Goal: Task Accomplishment & Management: Complete application form

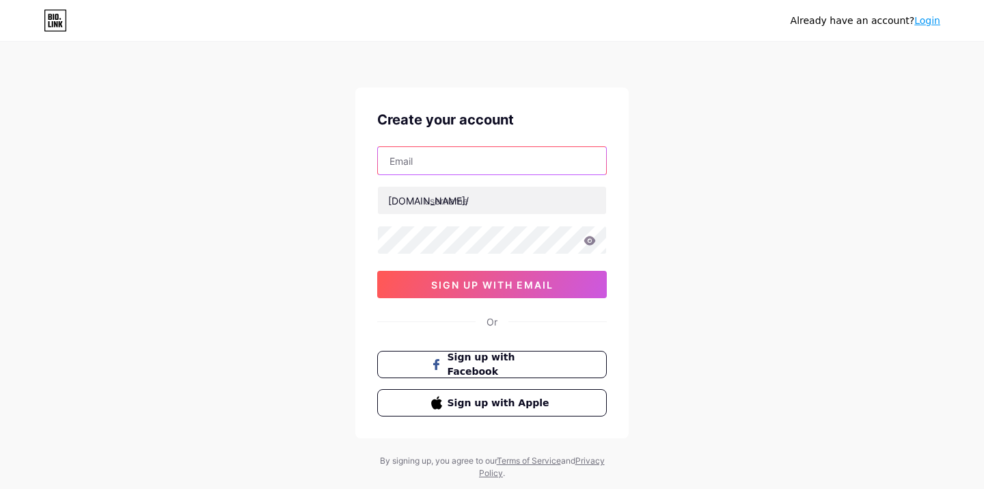
click at [455, 166] on input "text" at bounding box center [492, 160] width 228 height 27
click at [763, 384] on div "Already have an account? Login Create your account [DOMAIN_NAME]/ sign up with …" at bounding box center [492, 261] width 984 height 523
click at [448, 165] on input "text" at bounding box center [492, 160] width 228 height 27
type input "[EMAIL_ADDRESS][DOMAIN_NAME]"
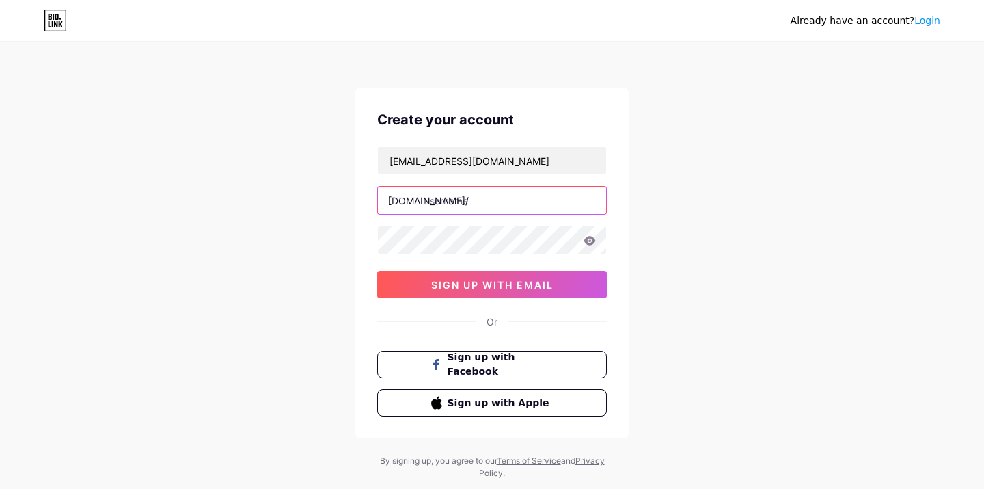
click at [437, 199] on input "text" at bounding box center [492, 200] width 228 height 27
click at [476, 198] on input "text" at bounding box center [492, 200] width 228 height 27
click at [625, 181] on div "Create your account [EMAIL_ADDRESS][DOMAIN_NAME] [DOMAIN_NAME]/ 0cAFcWeA7CKZLsg…" at bounding box center [491, 262] width 273 height 351
click at [470, 201] on input "text" at bounding box center [492, 200] width 228 height 27
type input "myev"
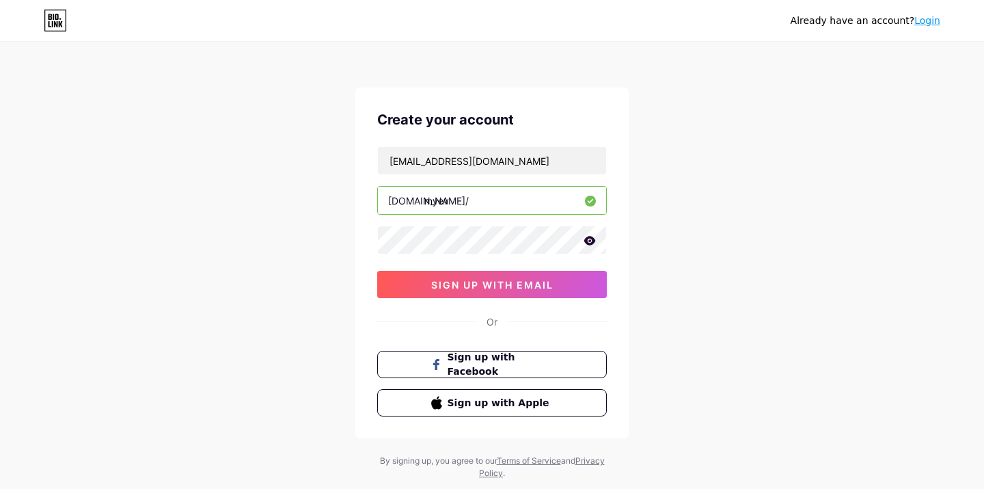
click at [588, 239] on icon at bounding box center [590, 241] width 12 height 10
click at [589, 241] on icon at bounding box center [590, 241] width 12 height 10
click at [589, 241] on icon at bounding box center [590, 240] width 12 height 9
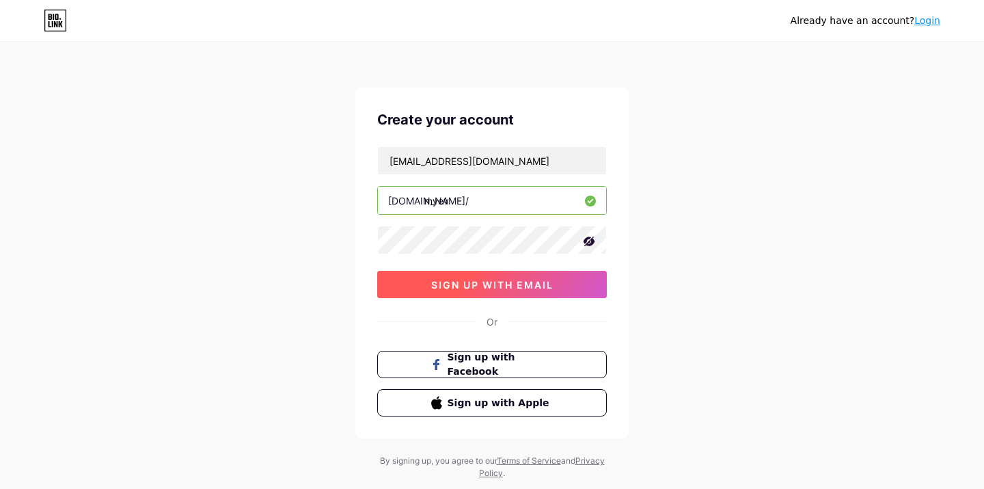
click at [499, 284] on span "sign up with email" at bounding box center [492, 285] width 122 height 12
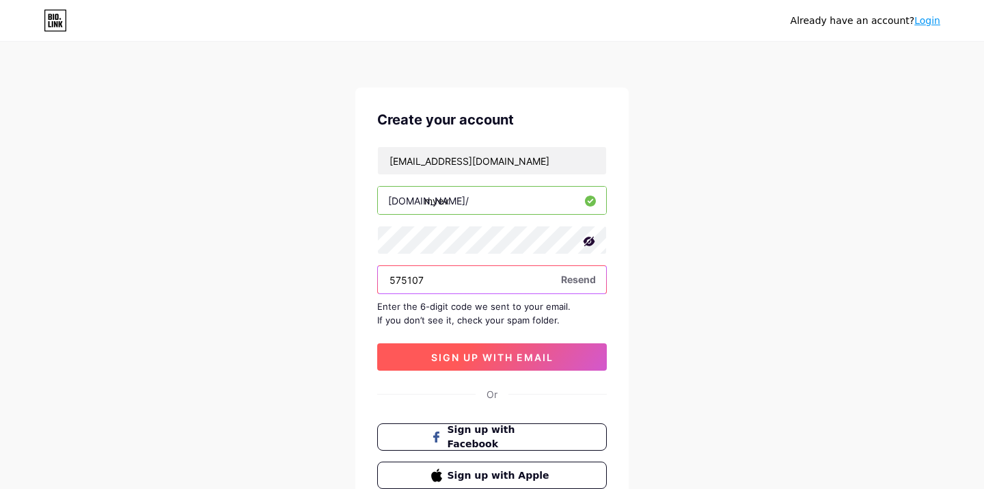
type input "575107"
click at [475, 350] on button "sign up with email" at bounding box center [492, 356] width 230 height 27
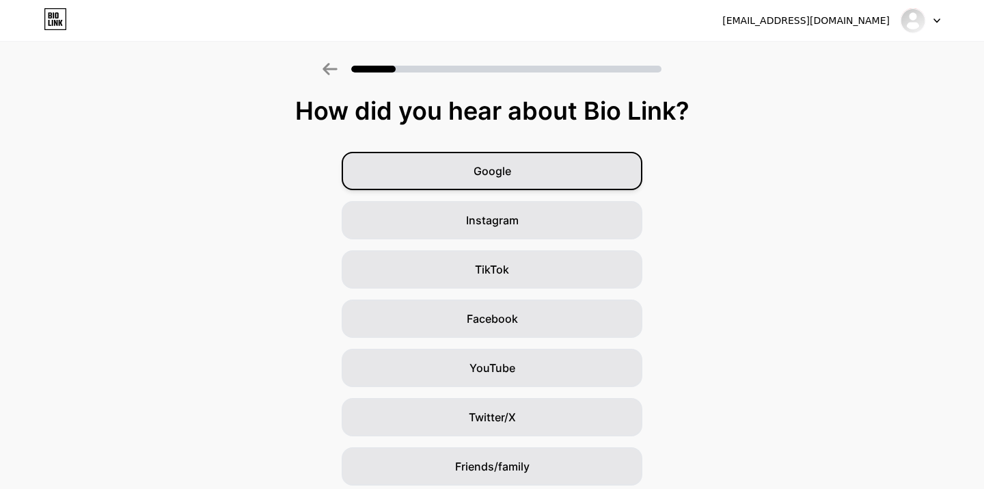
click at [517, 169] on div "Google" at bounding box center [492, 171] width 301 height 38
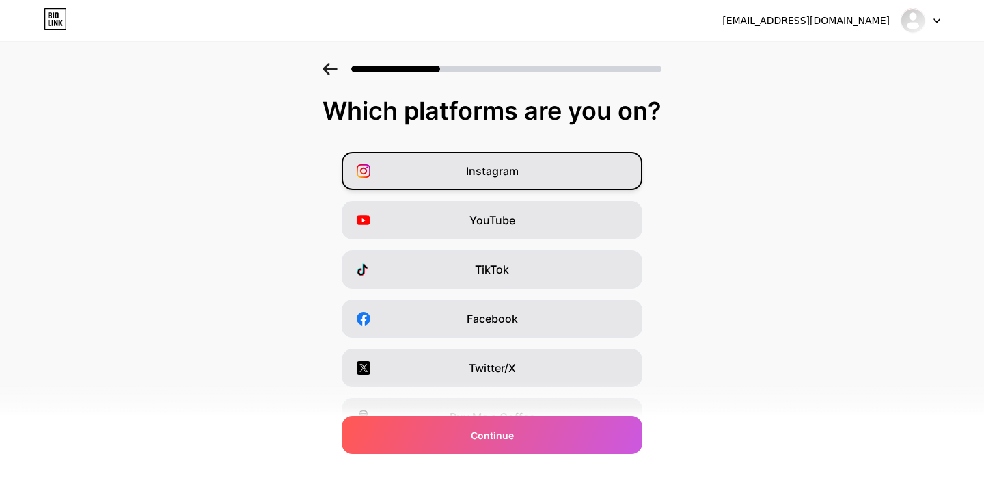
click at [602, 173] on div "Instagram" at bounding box center [492, 171] width 301 height 38
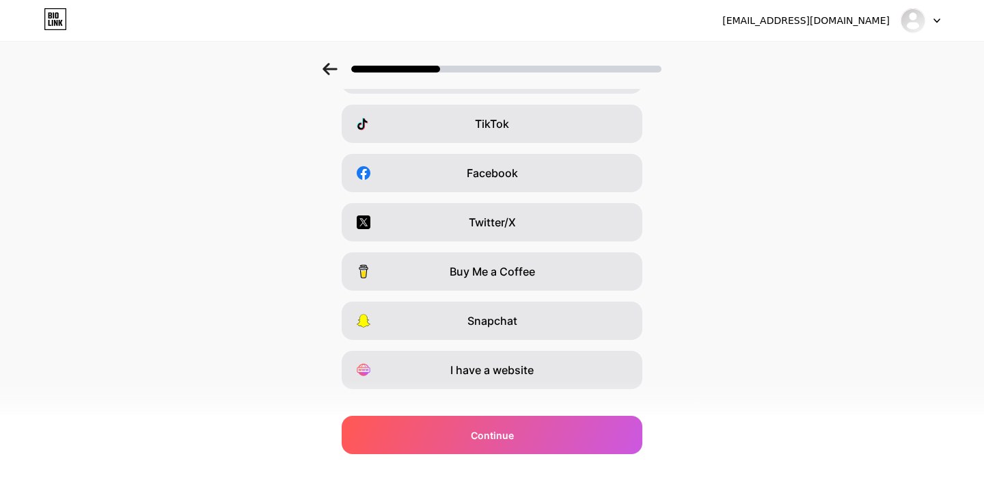
scroll to position [169, 0]
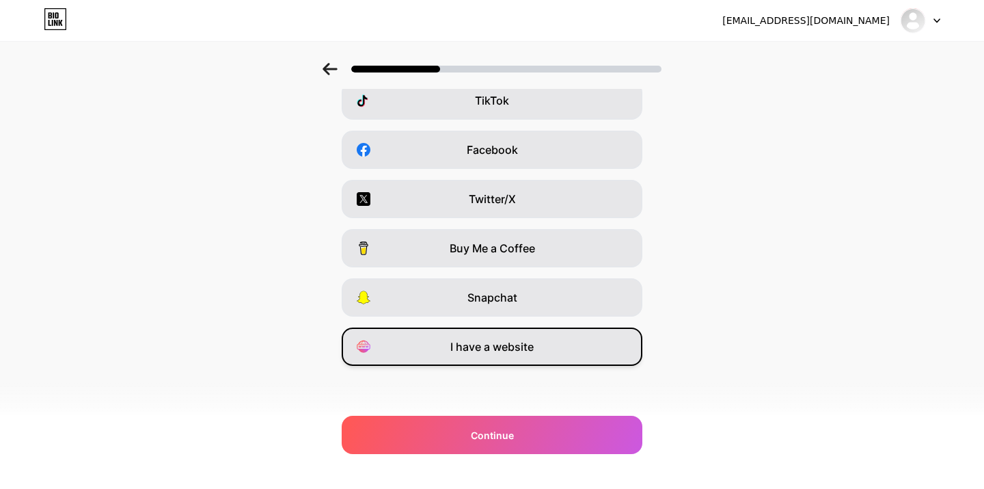
click at [534, 351] on div "I have a website" at bounding box center [492, 346] width 301 height 38
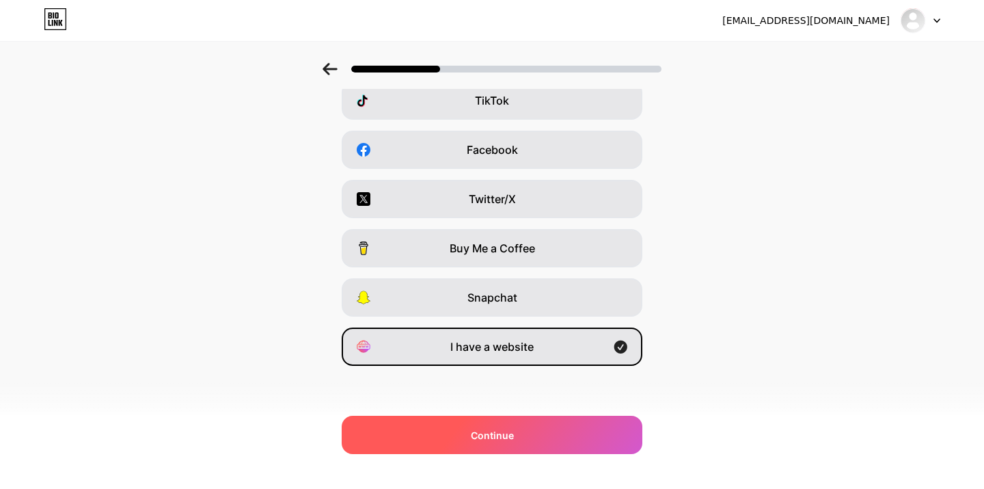
click at [457, 436] on div "Continue" at bounding box center [492, 435] width 301 height 38
click at [489, 432] on span at bounding box center [492, 434] width 15 height 15
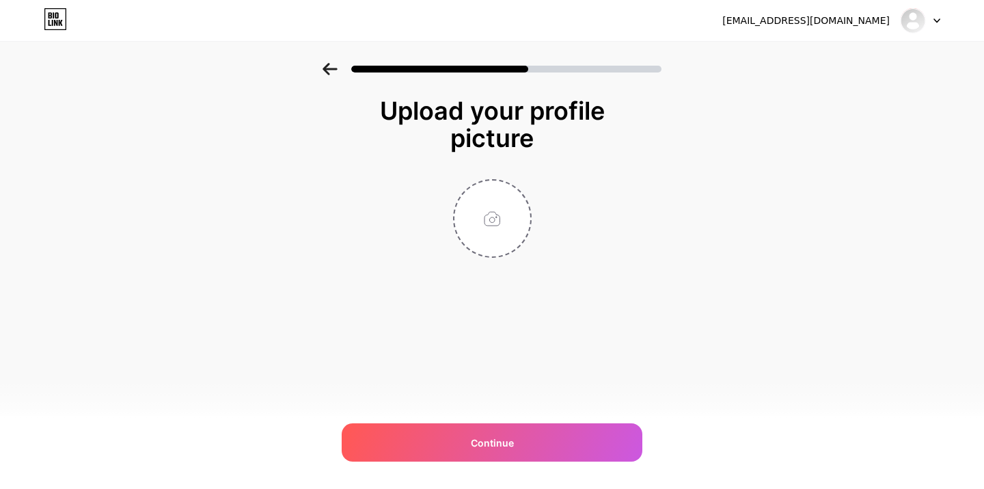
scroll to position [0, 0]
click at [492, 220] on input "file" at bounding box center [493, 218] width 76 height 76
type input "C:\fakepath\MY EV Logo.jpeg"
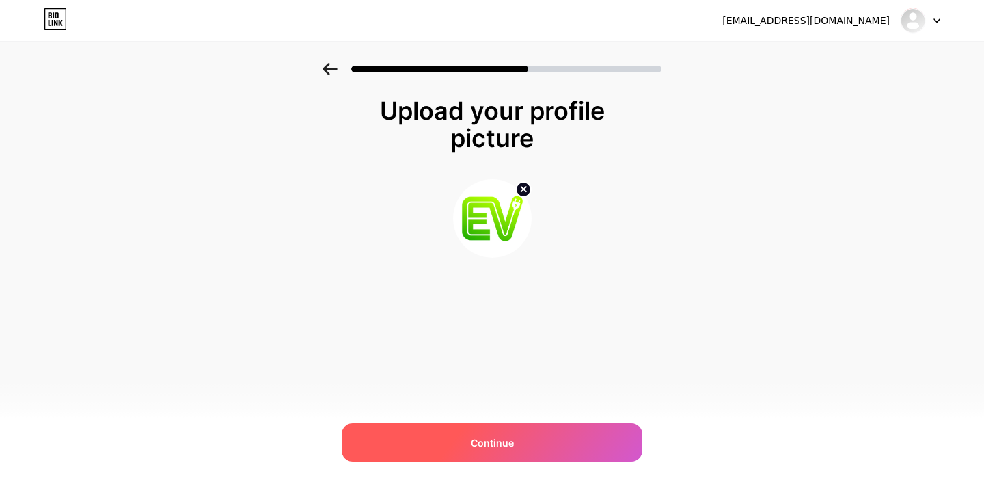
click at [501, 450] on div "Continue" at bounding box center [492, 442] width 301 height 38
click at [502, 444] on span "Continue" at bounding box center [492, 442] width 43 height 14
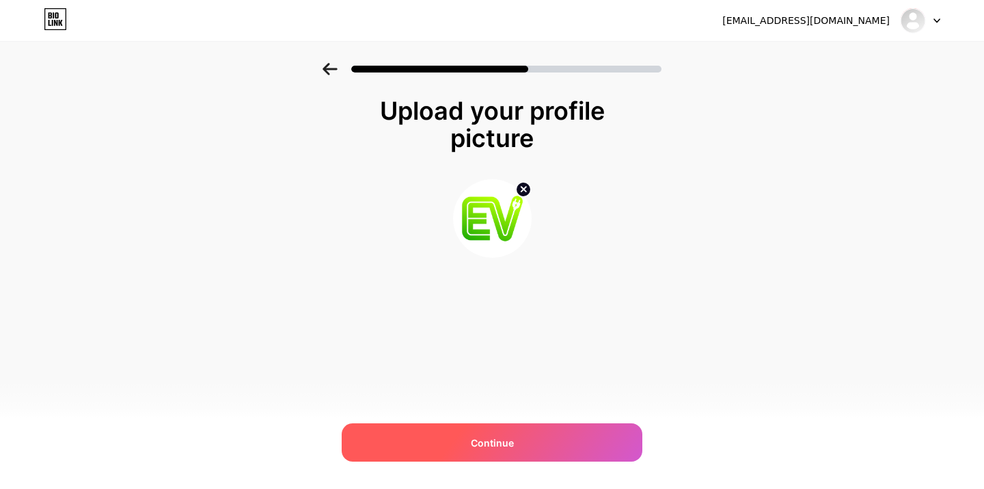
click at [575, 68] on div at bounding box center [506, 69] width 310 height 7
click at [513, 433] on div "Continue" at bounding box center [492, 442] width 301 height 38
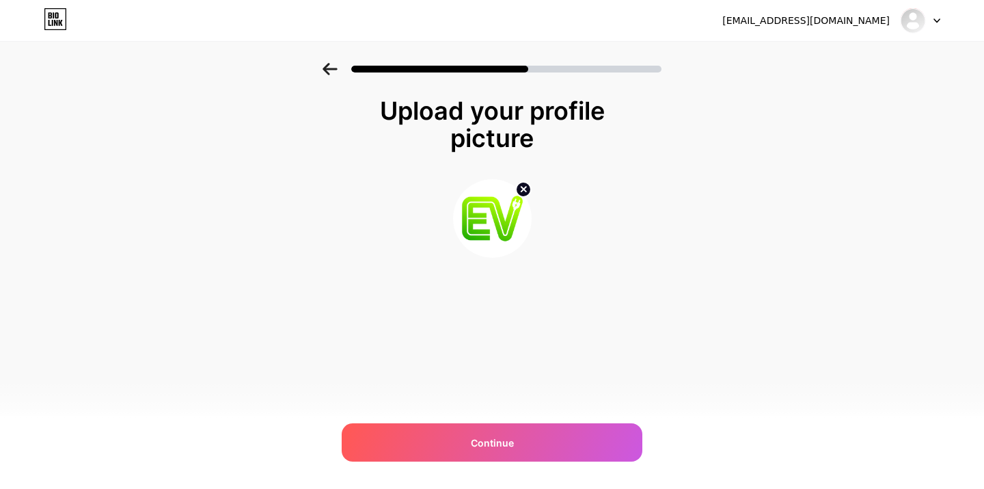
click at [323, 64] on icon at bounding box center [330, 69] width 15 height 12
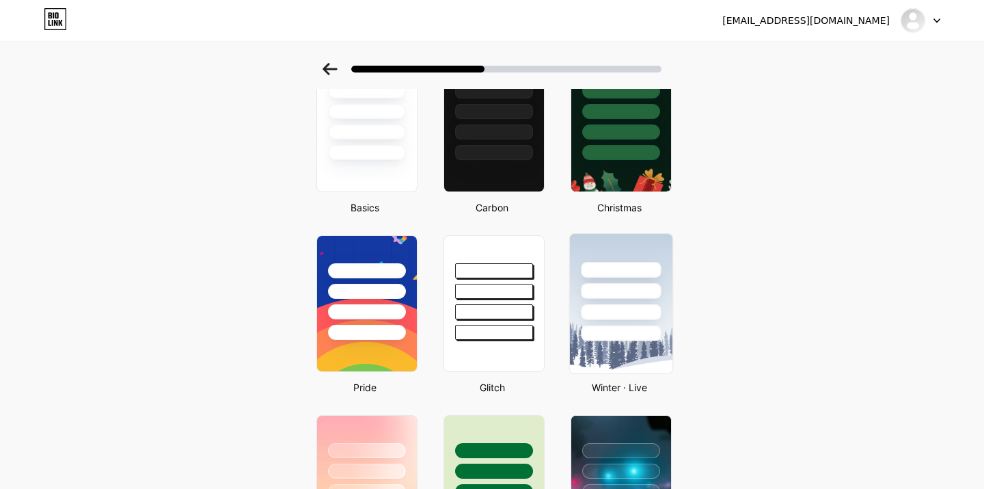
scroll to position [133, 0]
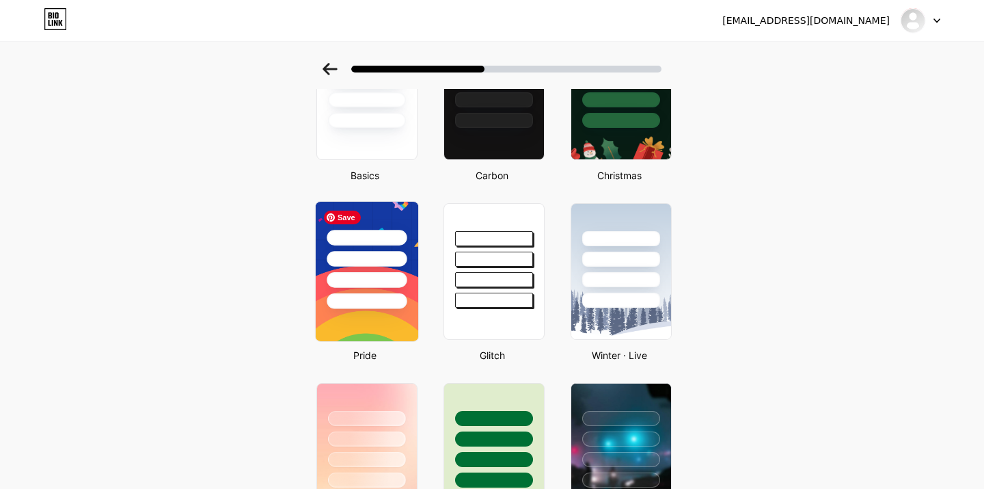
click at [385, 313] on img at bounding box center [367, 271] width 103 height 139
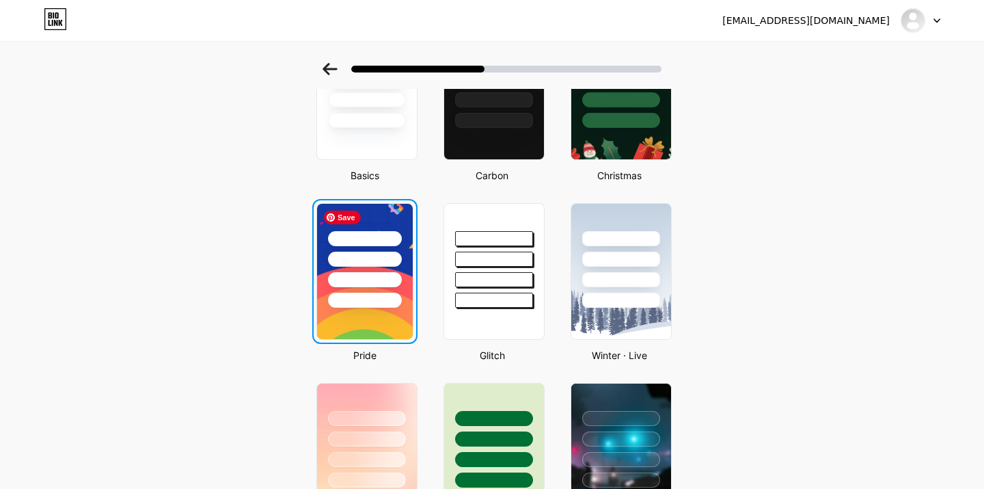
scroll to position [0, 0]
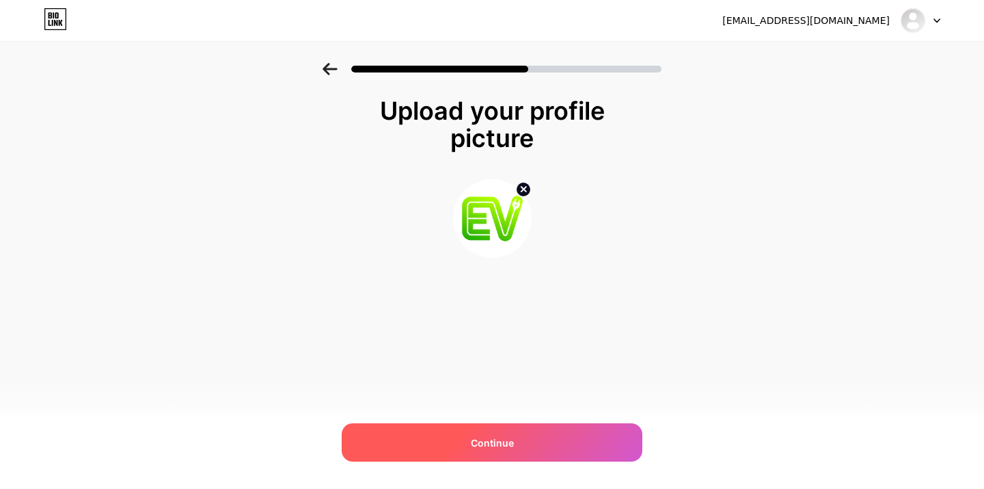
click at [519, 437] on div "Continue" at bounding box center [492, 442] width 301 height 38
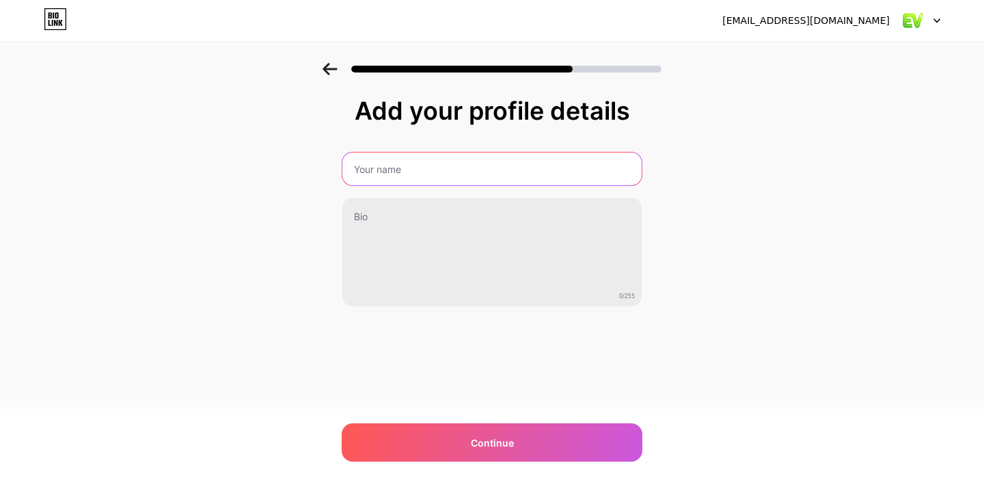
click at [491, 166] on input "text" at bounding box center [491, 168] width 299 height 33
type input "MYEV [GEOGRAPHIC_DATA]"
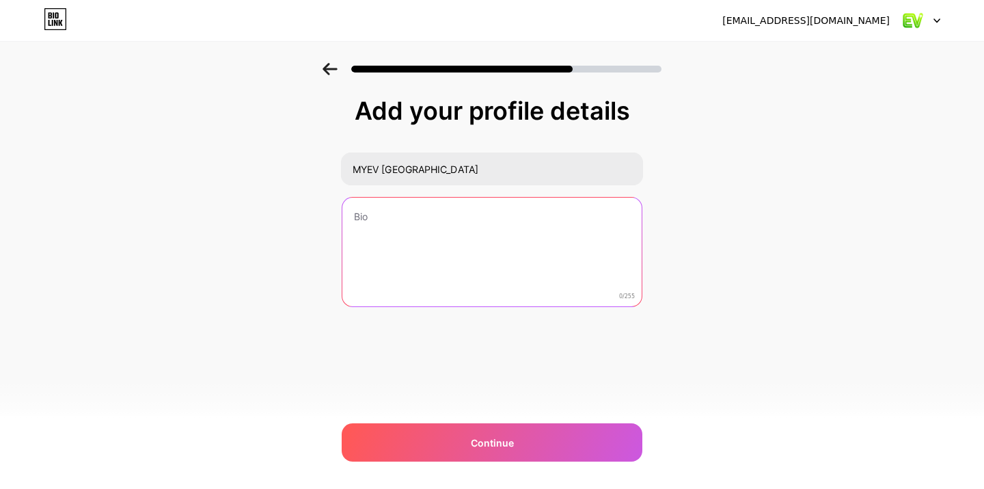
click at [371, 217] on textarea at bounding box center [491, 253] width 299 height 110
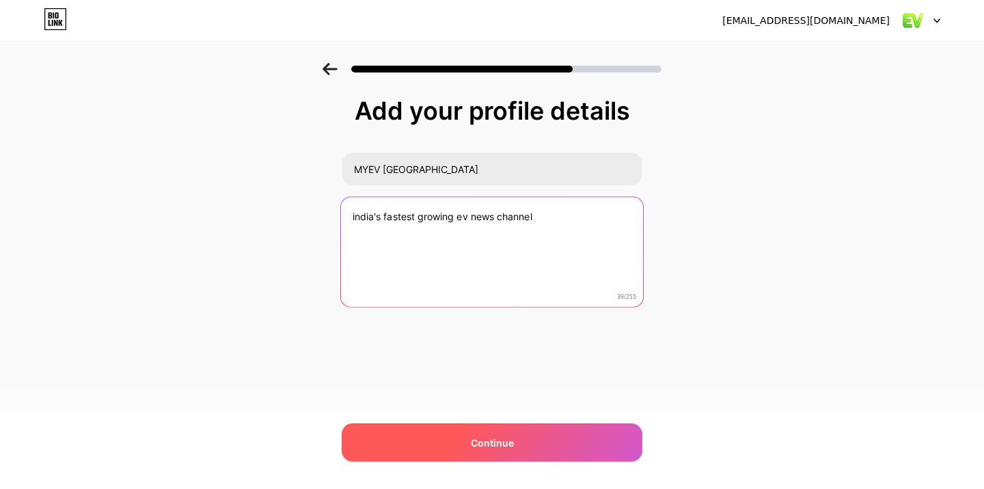
type textarea "india's fastest growing ev news channel"
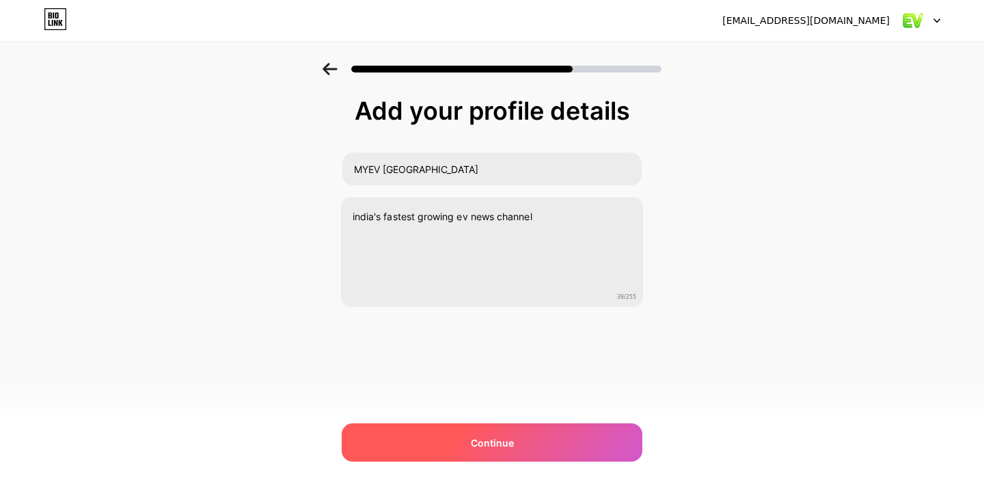
click at [432, 440] on div "Continue" at bounding box center [492, 442] width 301 height 38
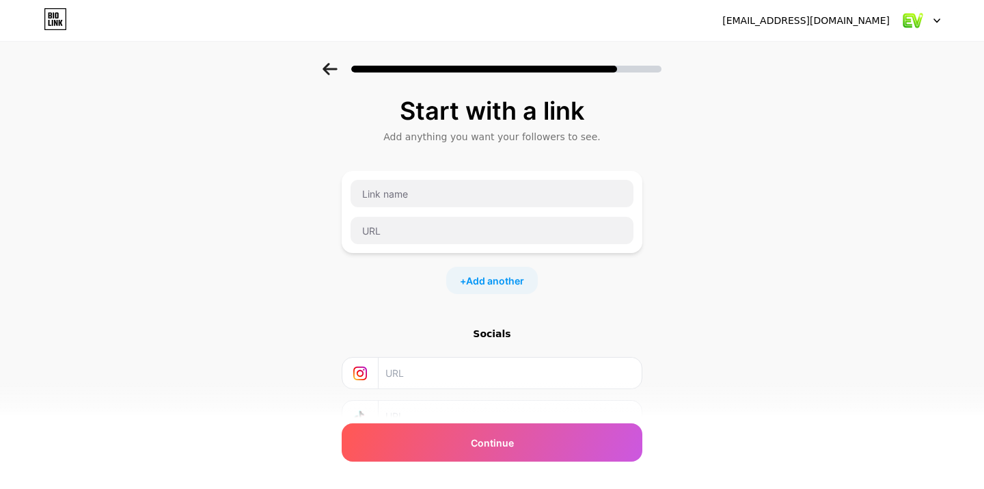
scroll to position [109, 0]
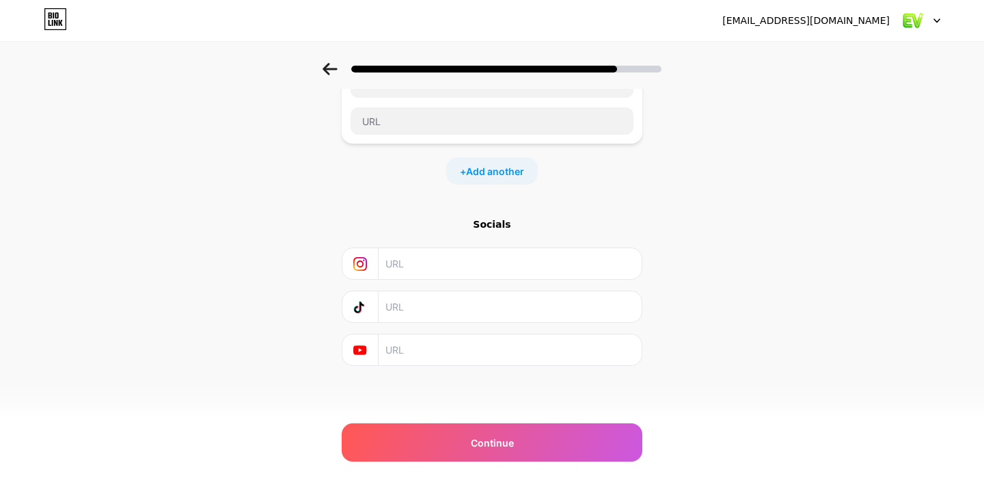
click at [448, 273] on input "text" at bounding box center [509, 263] width 248 height 31
paste input "[URL][DOMAIN_NAME]"
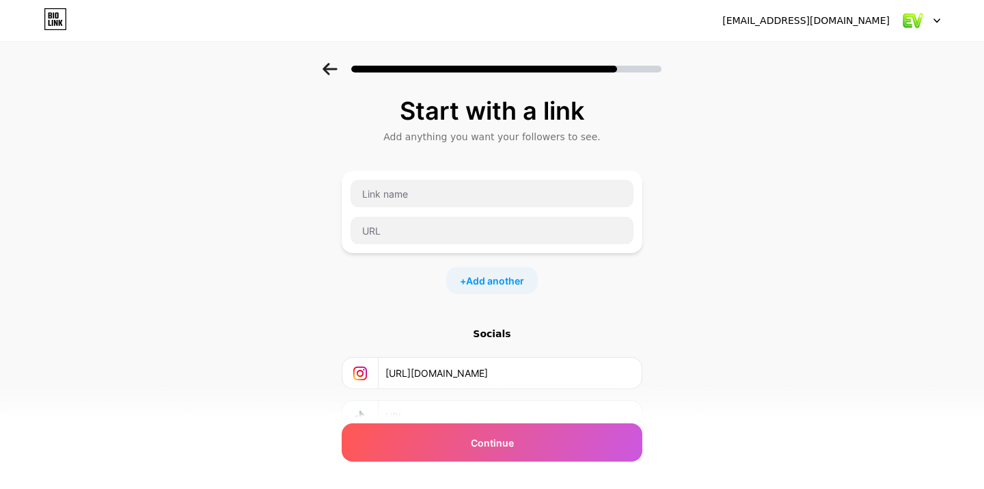
type input "[URL][DOMAIN_NAME]"
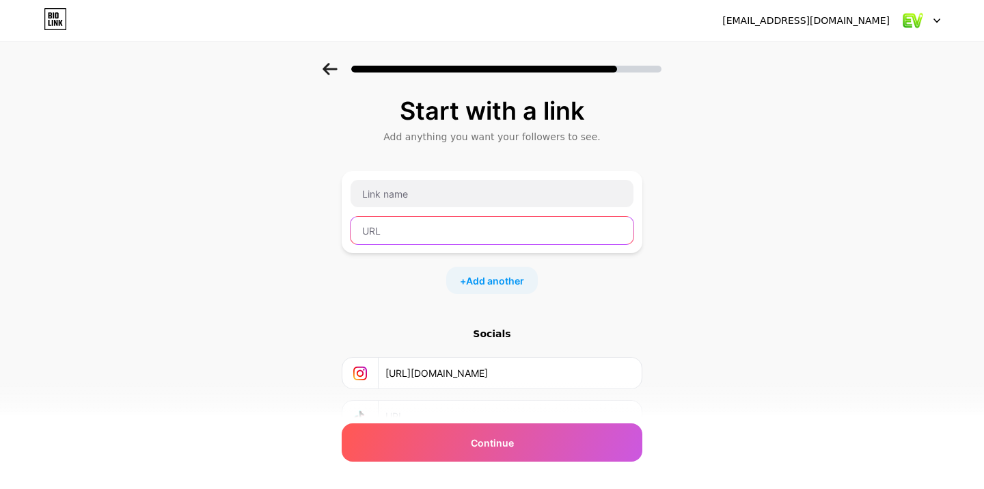
click at [448, 226] on input "text" at bounding box center [492, 230] width 283 height 27
paste input "[URL][DOMAIN_NAME]"
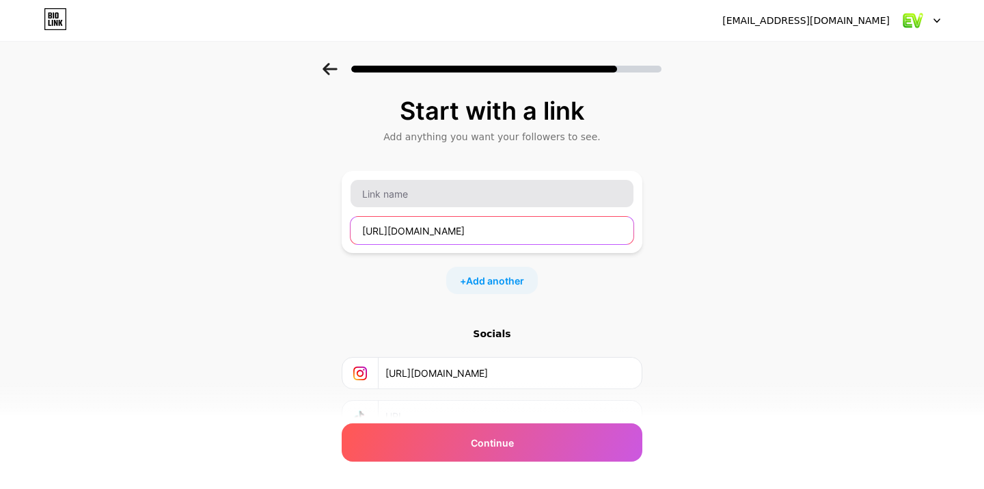
type input "[URL][DOMAIN_NAME]"
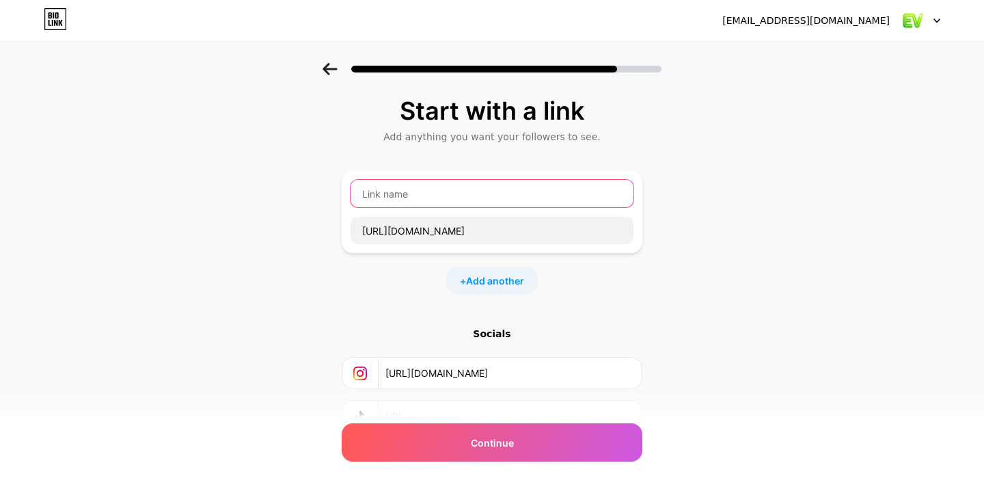
click at [434, 198] on input "text" at bounding box center [492, 193] width 283 height 27
type input "EV Charging Setup"
click at [506, 283] on span "Add another" at bounding box center [495, 280] width 58 height 14
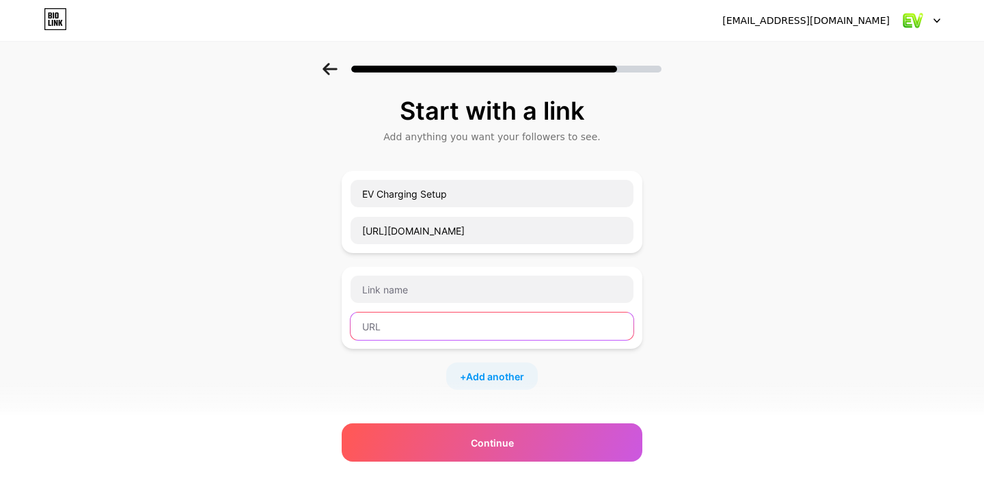
click at [402, 325] on input "text" at bounding box center [492, 325] width 283 height 27
paste input "[URL][DOMAIN_NAME]"
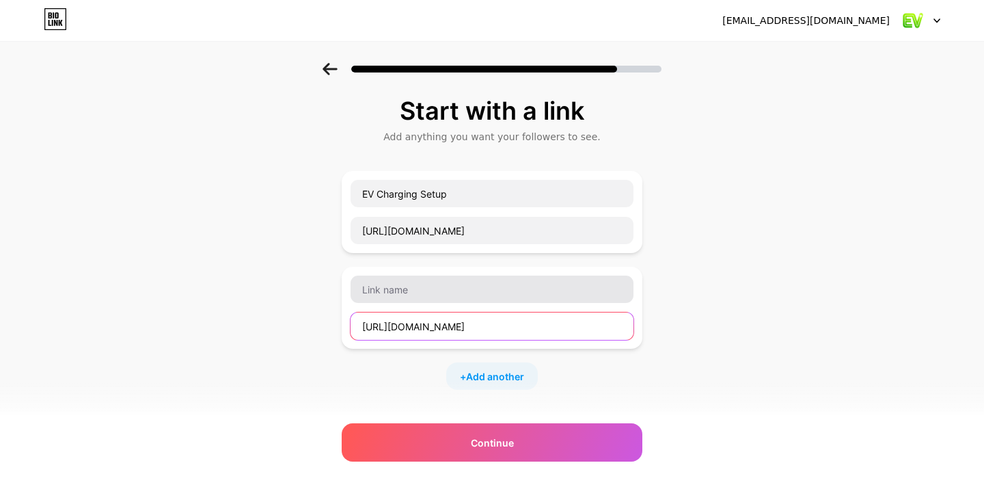
type input "[URL][DOMAIN_NAME]"
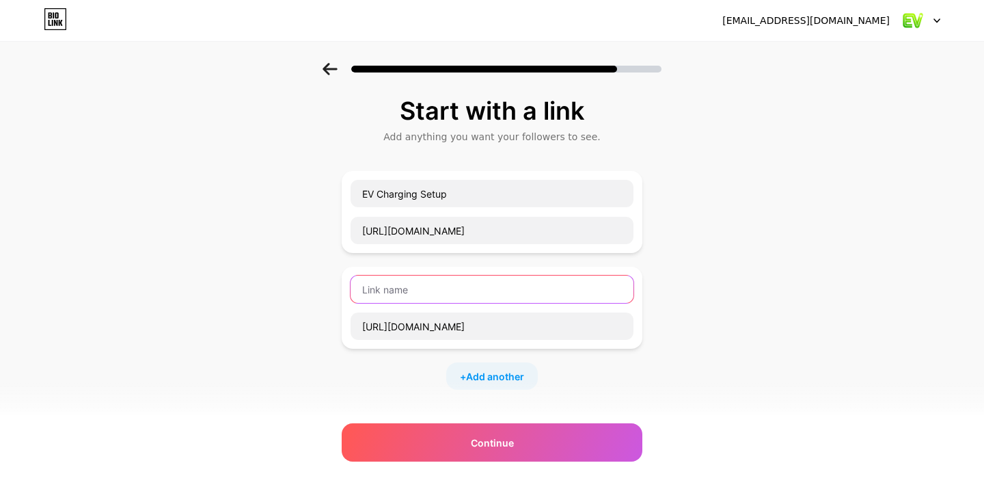
click at [381, 284] on input "text" at bounding box center [492, 288] width 283 height 27
type input "m"
type input "My EV News"
click at [490, 377] on span "Add another" at bounding box center [495, 376] width 58 height 14
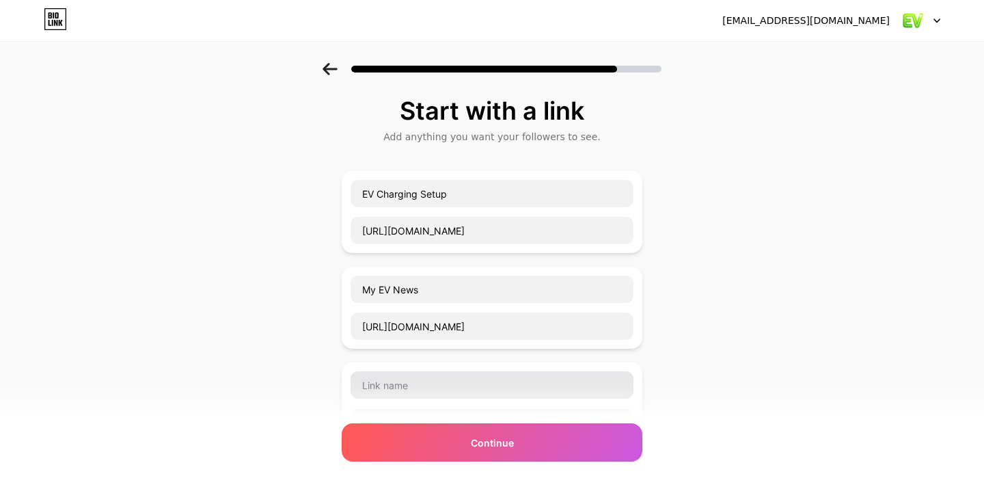
scroll to position [71, 0]
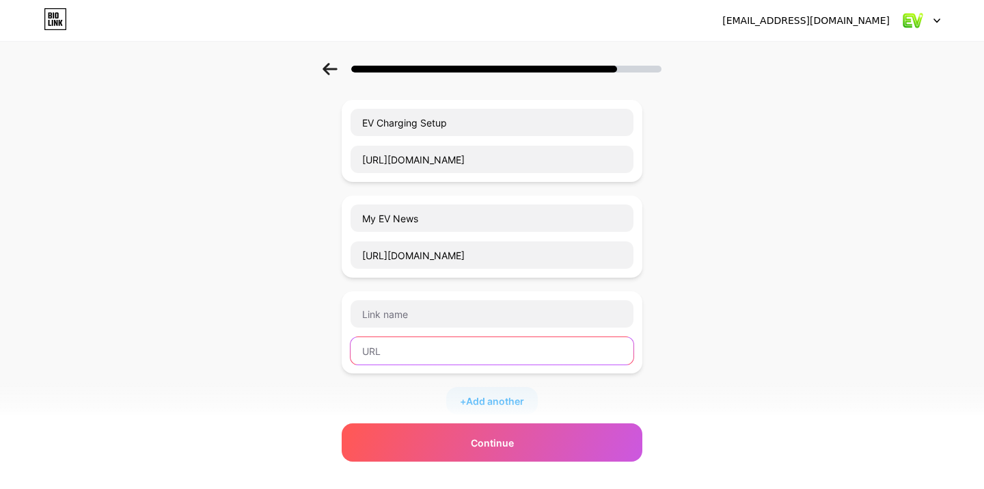
click at [408, 353] on input "text" at bounding box center [492, 350] width 283 height 27
paste input "[URL][DOMAIN_NAME]"
type input "[URL][DOMAIN_NAME]"
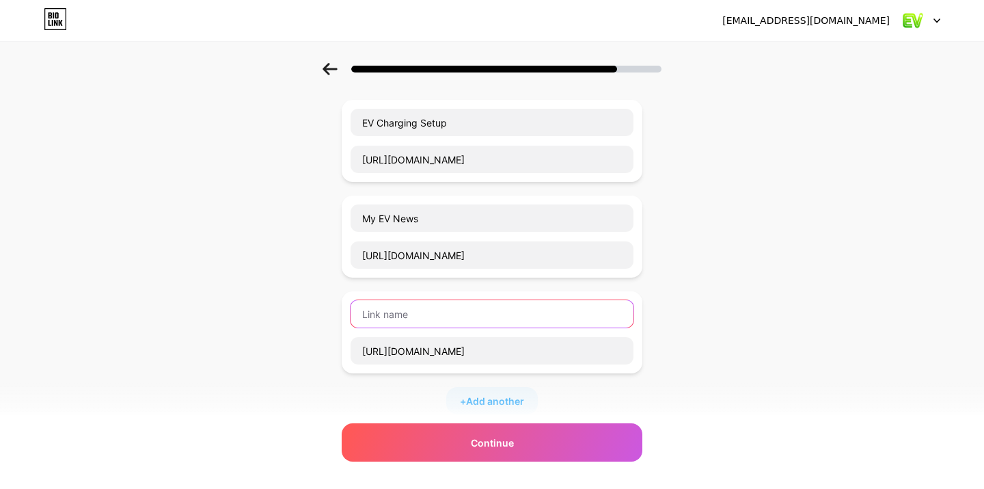
click at [446, 303] on input "text" at bounding box center [492, 313] width 283 height 27
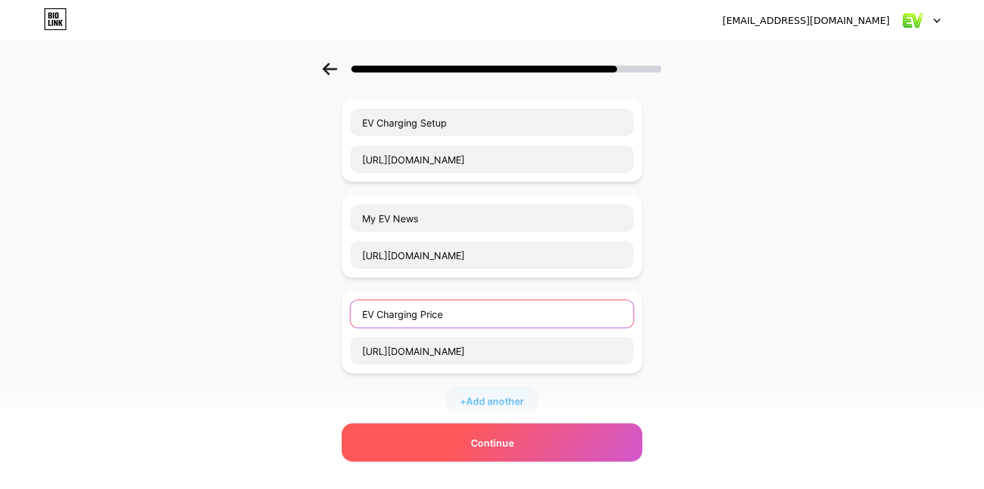
type input "EV Charging Price"
click at [429, 440] on div "Continue" at bounding box center [492, 442] width 301 height 38
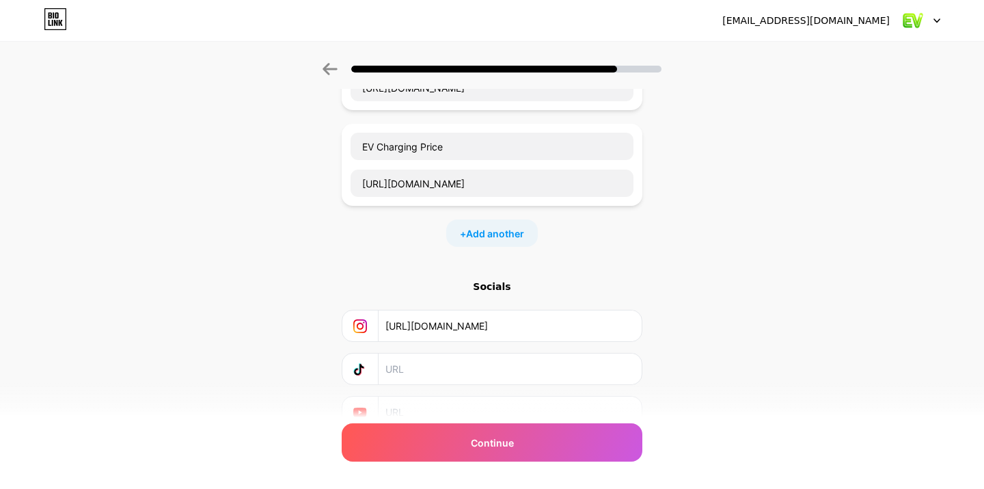
scroll to position [301, 0]
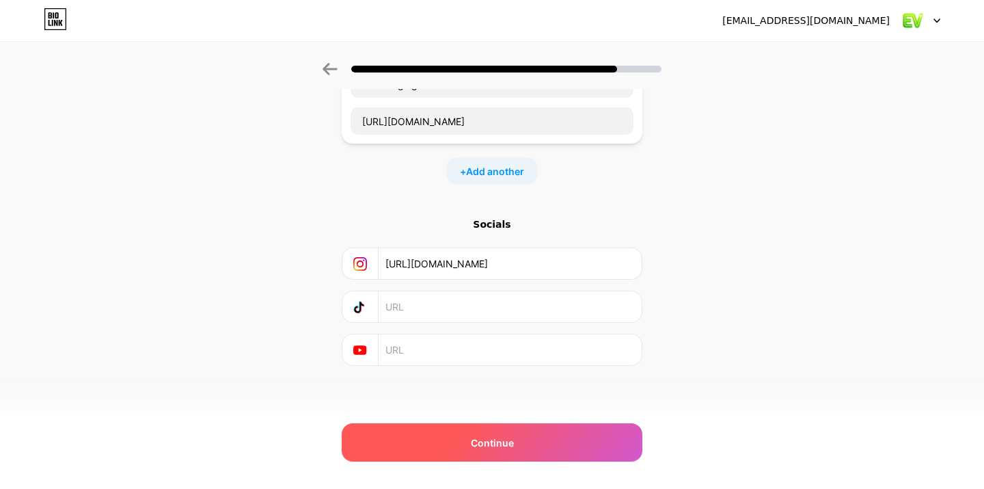
click at [472, 448] on span "Continue" at bounding box center [492, 442] width 43 height 14
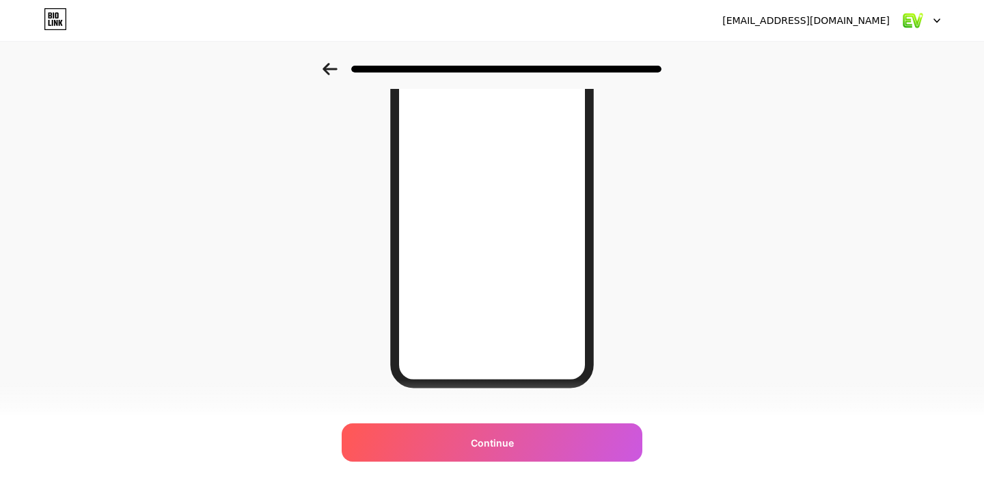
scroll to position [198, 0]
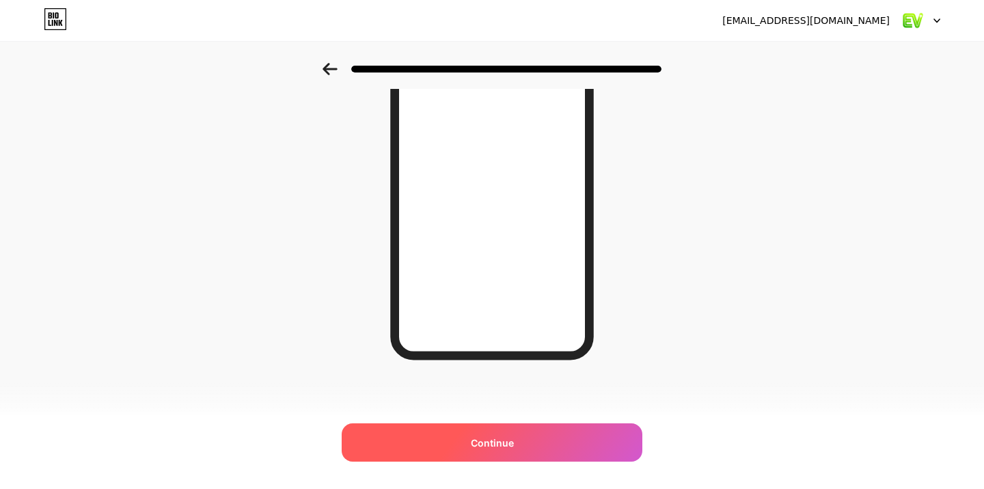
click at [497, 444] on span "Continue" at bounding box center [492, 442] width 43 height 14
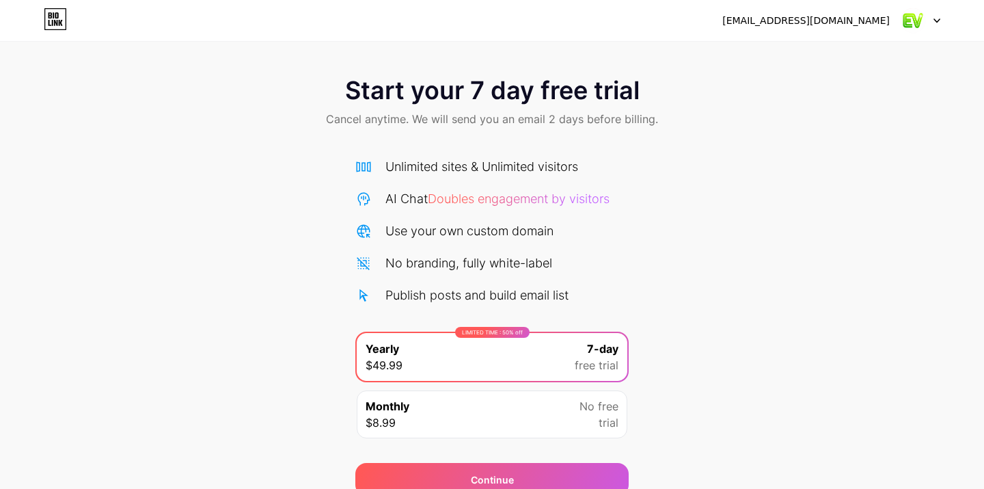
scroll to position [62, 0]
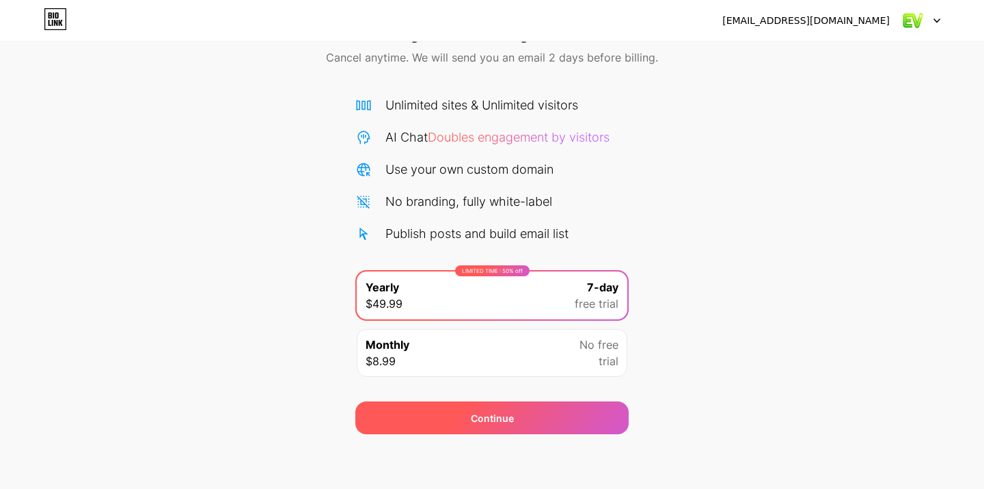
click at [513, 420] on div "Continue" at bounding box center [491, 417] width 273 height 33
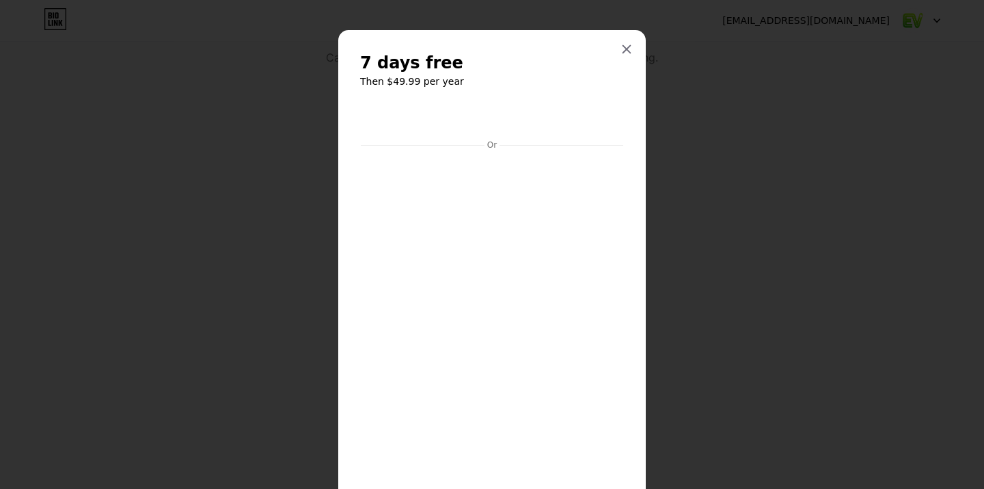
scroll to position [87, 0]
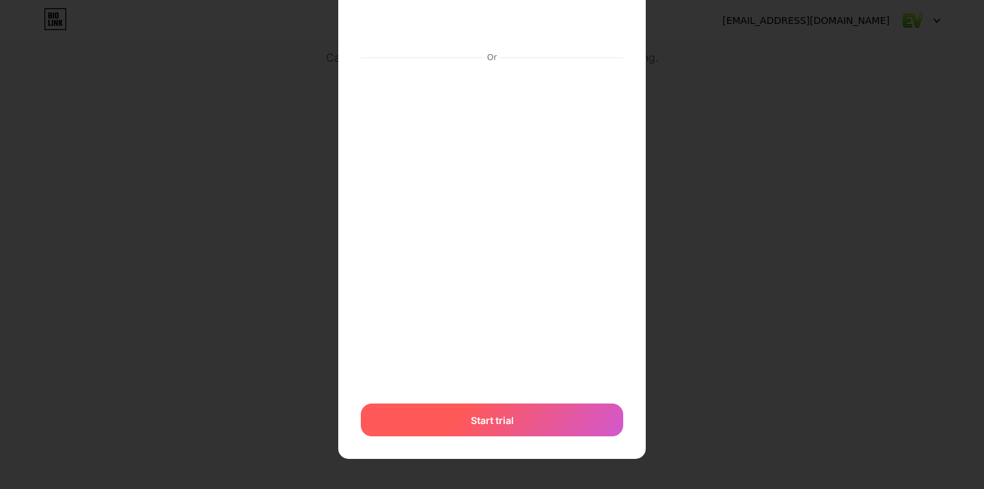
click at [466, 421] on div "Start trial" at bounding box center [492, 419] width 262 height 33
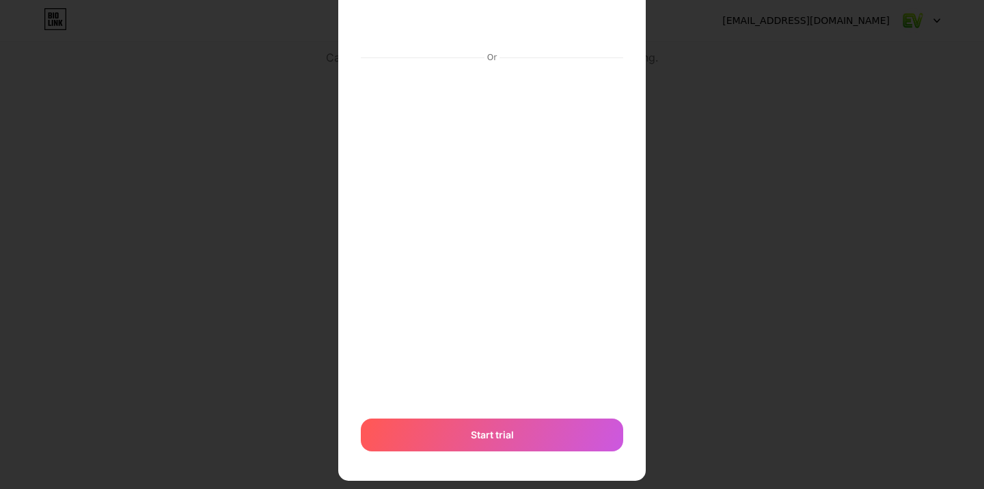
scroll to position [0, 0]
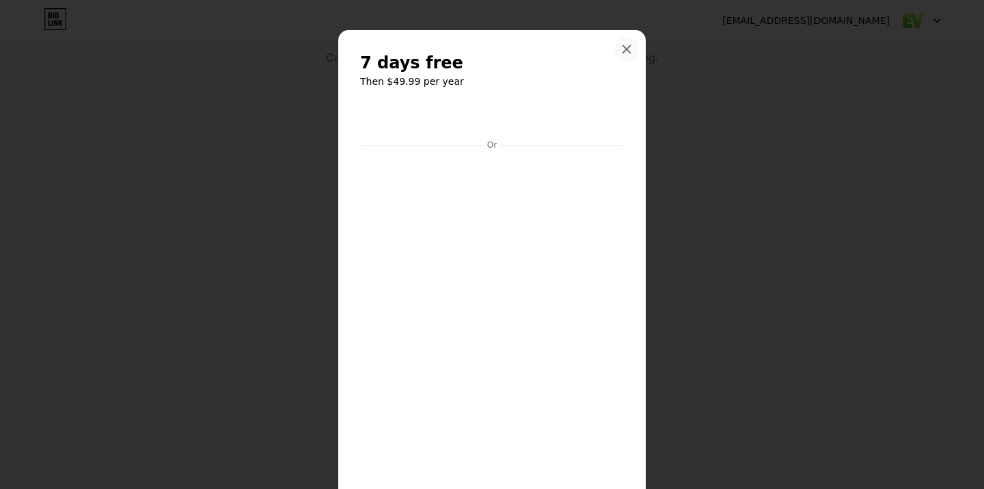
click at [625, 48] on icon at bounding box center [627, 50] width 8 height 8
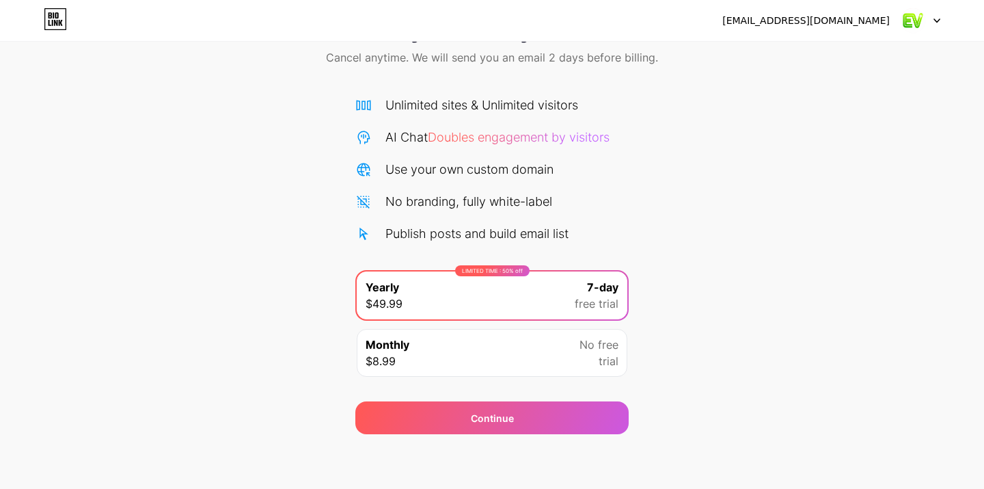
click at [935, 23] on div at bounding box center [921, 20] width 40 height 25
click at [876, 21] on div "[EMAIL_ADDRESS][DOMAIN_NAME]" at bounding box center [805, 21] width 167 height 14
click at [54, 15] on icon at bounding box center [55, 19] width 23 height 22
click at [51, 21] on icon at bounding box center [55, 19] width 23 height 22
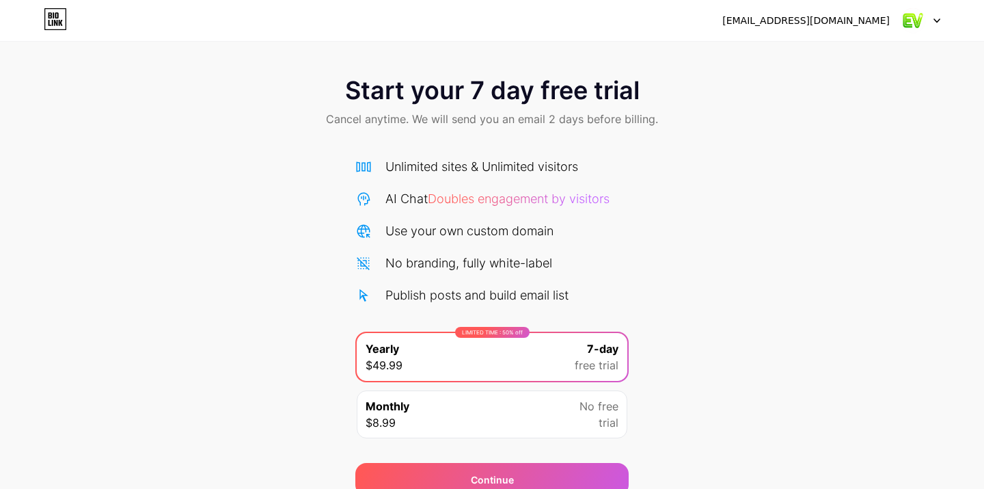
click at [55, 18] on icon at bounding box center [55, 19] width 23 height 22
click at [500, 414] on div "Monthly $8.99 No free trial" at bounding box center [492, 414] width 271 height 48
